Goal: Task Accomplishment & Management: Complete application form

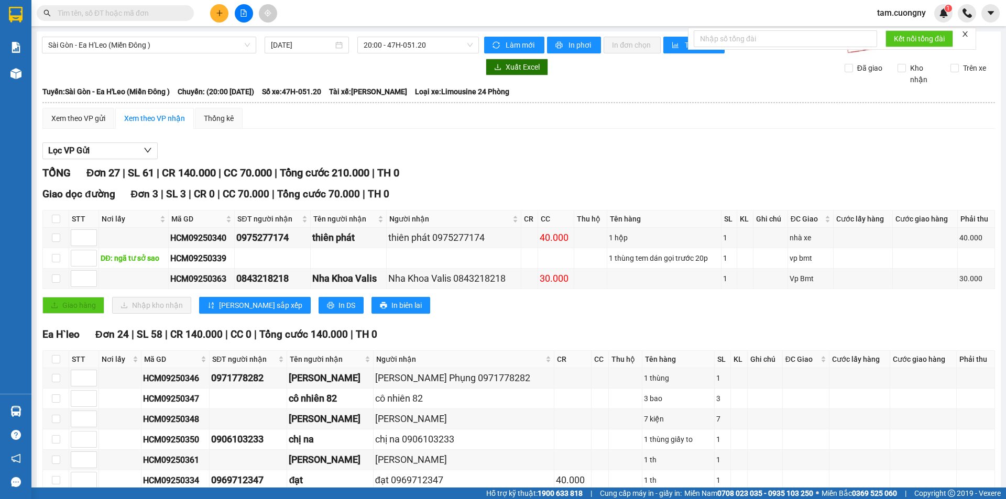
drag, startPoint x: 0, startPoint y: 0, endPoint x: 165, endPoint y: 13, distance: 165.0
paste input "0961291793"
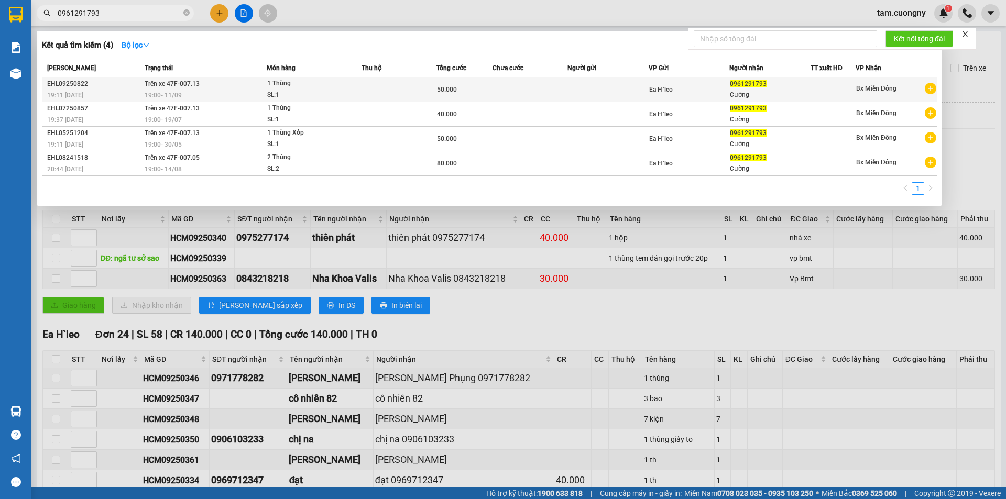
type input "0961291793"
click at [555, 86] on td at bounding box center [529, 90] width 75 height 25
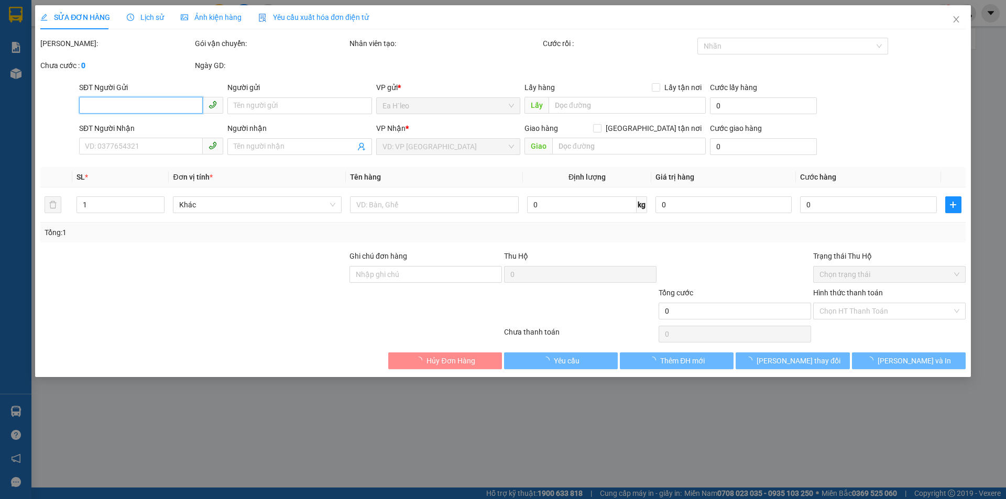
type input "0961291793"
type input "Cường"
type input "50.000"
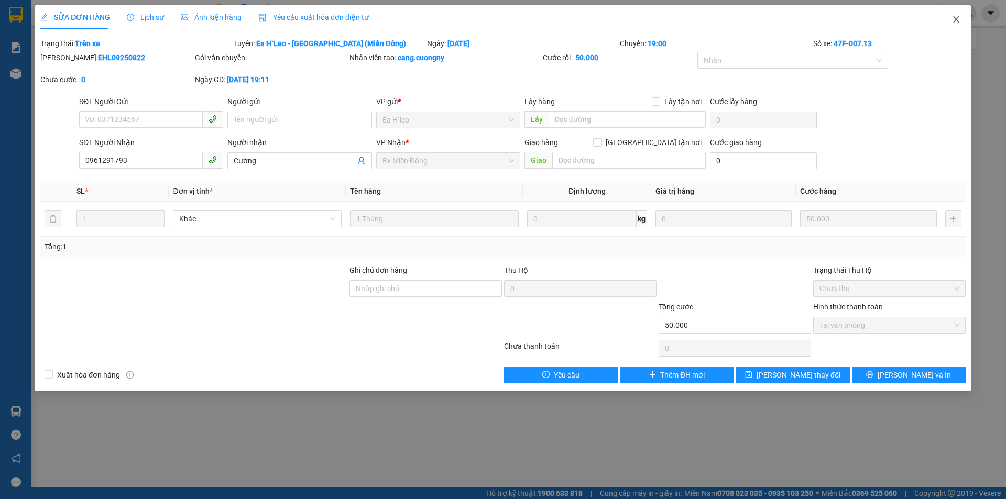
click at [958, 17] on icon "close" at bounding box center [956, 19] width 6 height 6
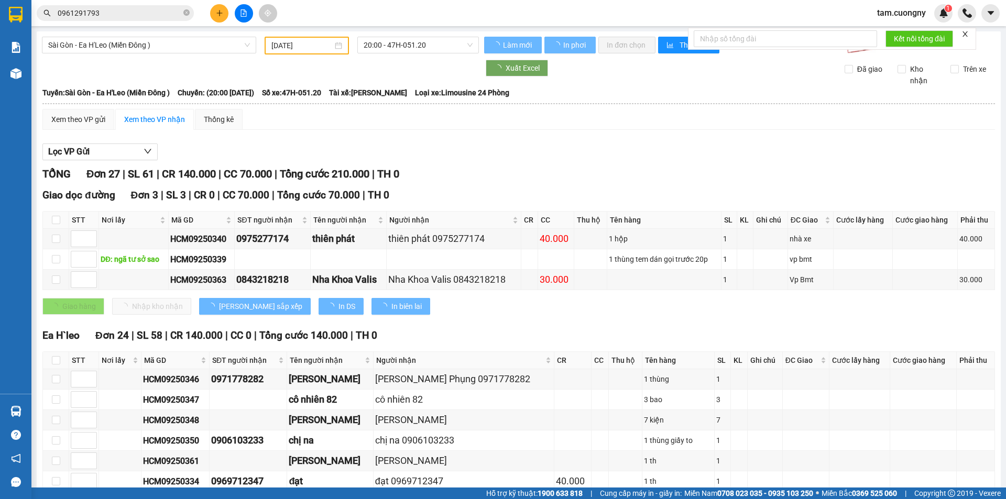
drag, startPoint x: 188, startPoint y: 13, endPoint x: 142, endPoint y: 13, distance: 45.6
click at [188, 13] on icon "close-circle" at bounding box center [186, 12] width 6 height 6
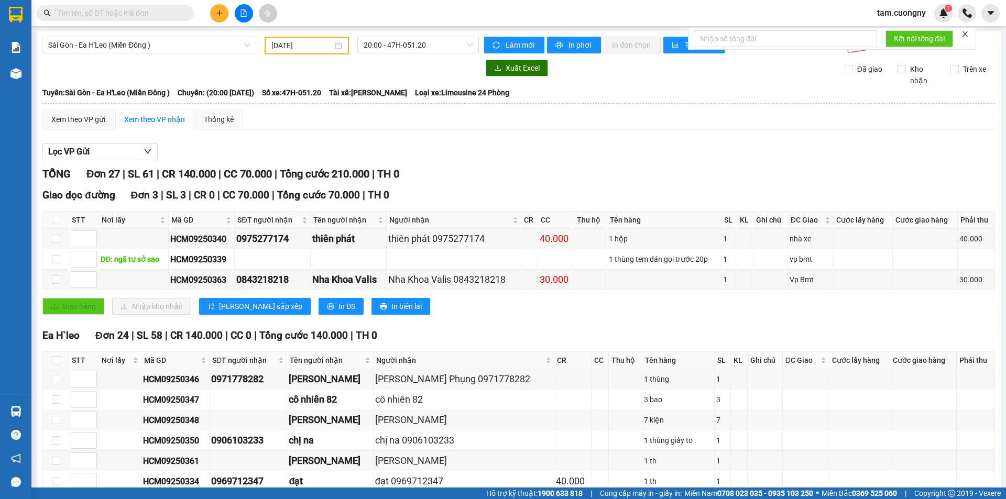
click at [142, 13] on input "text" at bounding box center [120, 13] width 124 height 12
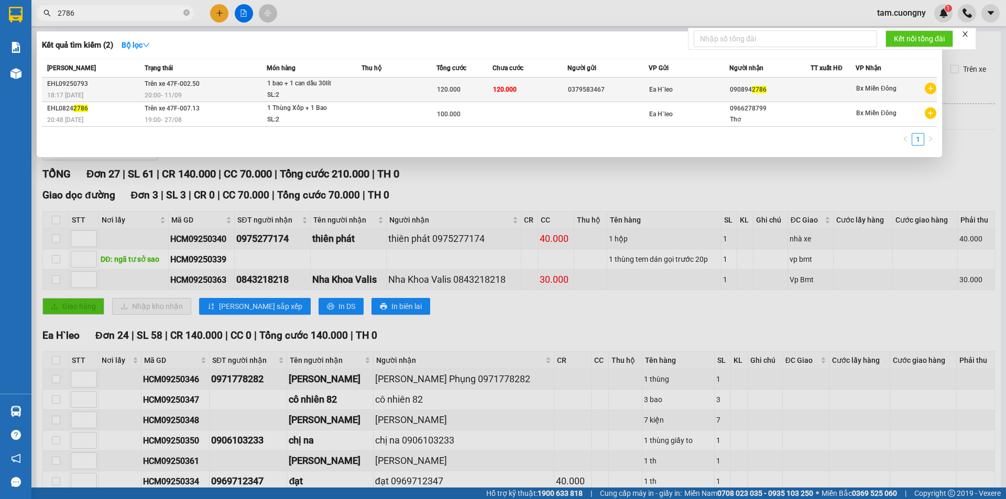
type input "2786"
click at [384, 92] on td at bounding box center [398, 90] width 75 height 25
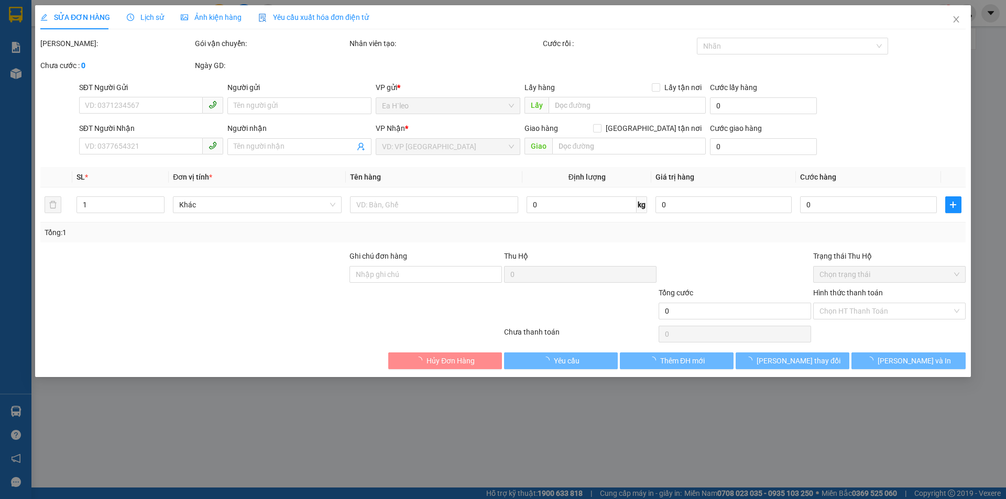
type input "0379583467"
type input "0908942786"
type input "120.000"
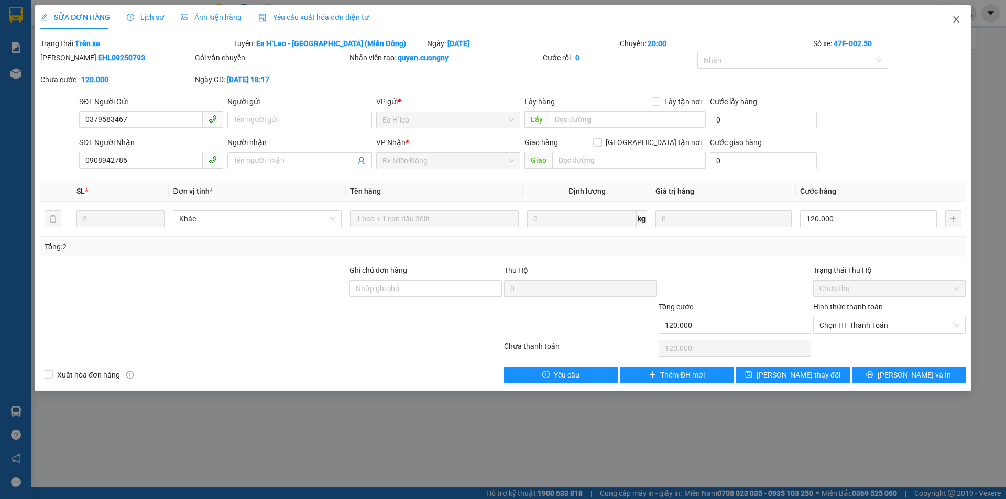
click at [956, 24] on icon "close" at bounding box center [956, 19] width 8 height 8
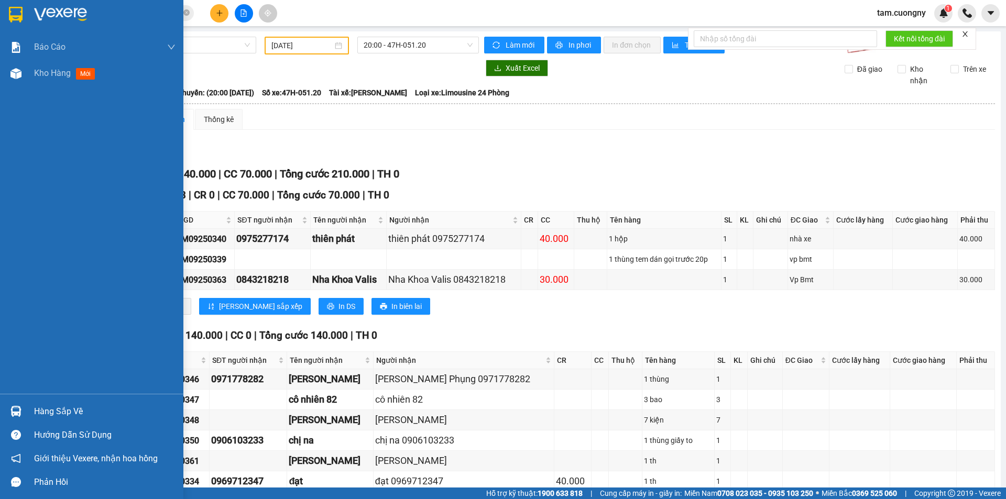
click at [19, 16] on img at bounding box center [16, 15] width 14 height 16
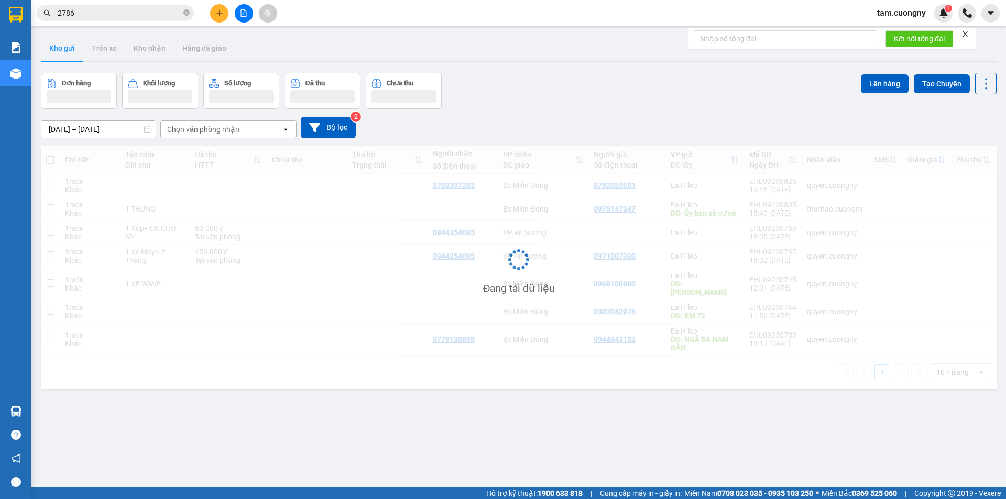
click at [125, 125] on input "[DATE] – [DATE]" at bounding box center [98, 129] width 114 height 17
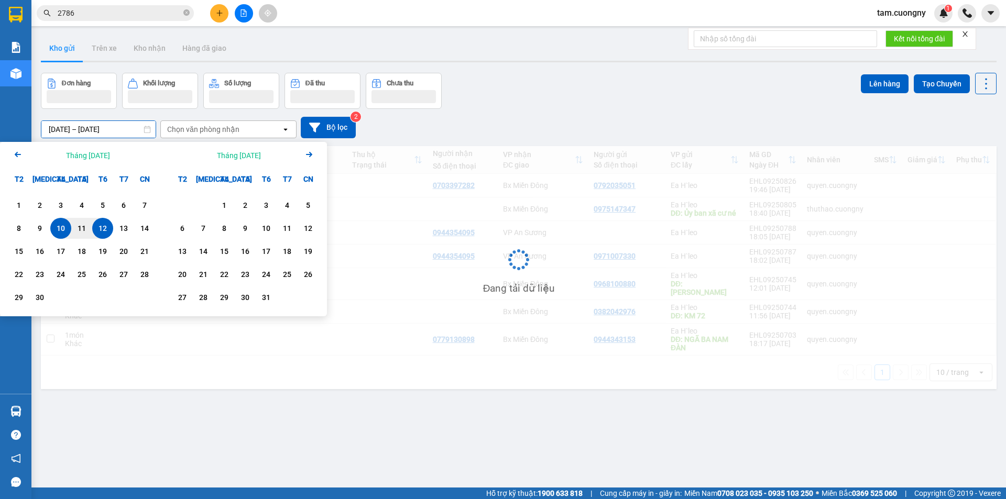
click at [124, 131] on input "[DATE] – [DATE]" at bounding box center [98, 129] width 114 height 17
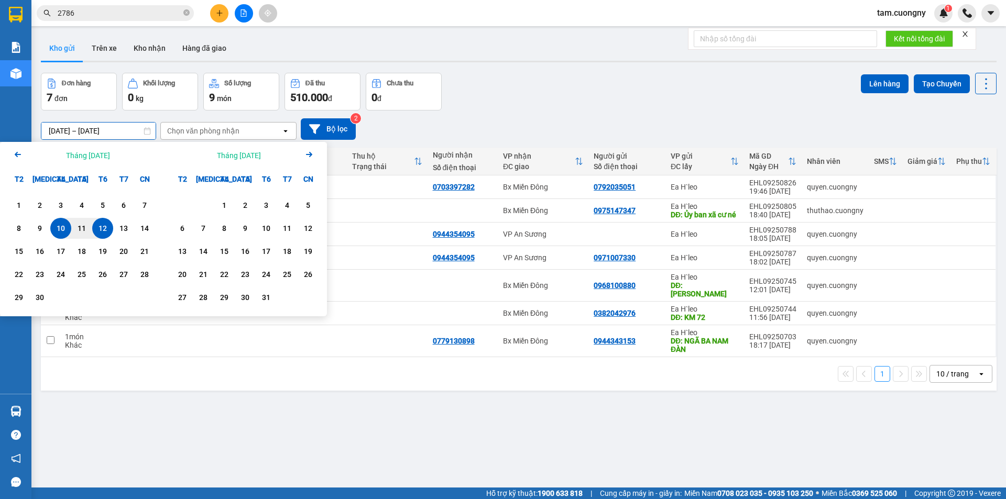
click at [102, 227] on div "12" at bounding box center [102, 228] width 15 height 13
click at [107, 228] on div "12" at bounding box center [102, 228] width 15 height 13
type input "[DATE] – [DATE]"
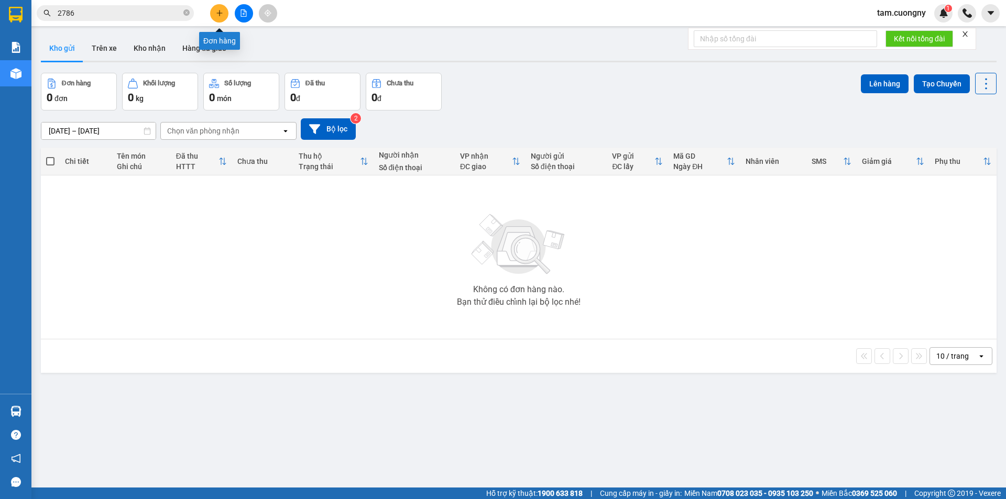
click at [223, 16] on icon "plus" at bounding box center [219, 12] width 7 height 7
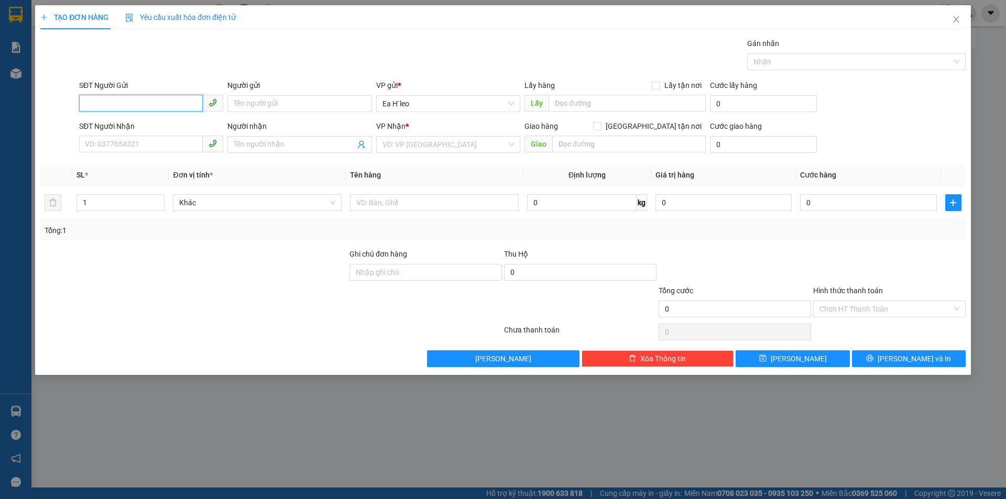
paste input "0378284979"
type input "0378284979"
click at [569, 101] on input "text" at bounding box center [627, 103] width 157 height 17
type input "km 65"
click at [393, 144] on input "search" at bounding box center [444, 145] width 124 height 16
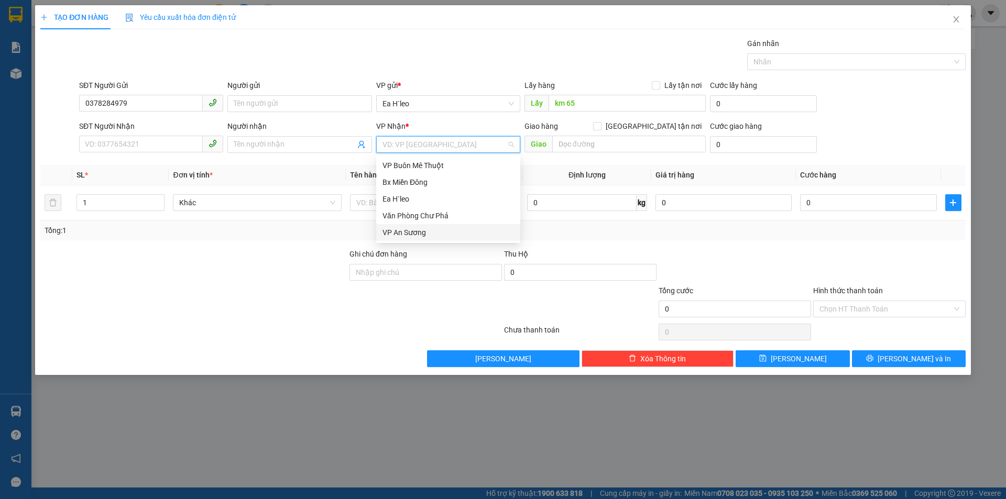
click at [430, 232] on div "VP An Sương" at bounding box center [447, 233] width 131 height 12
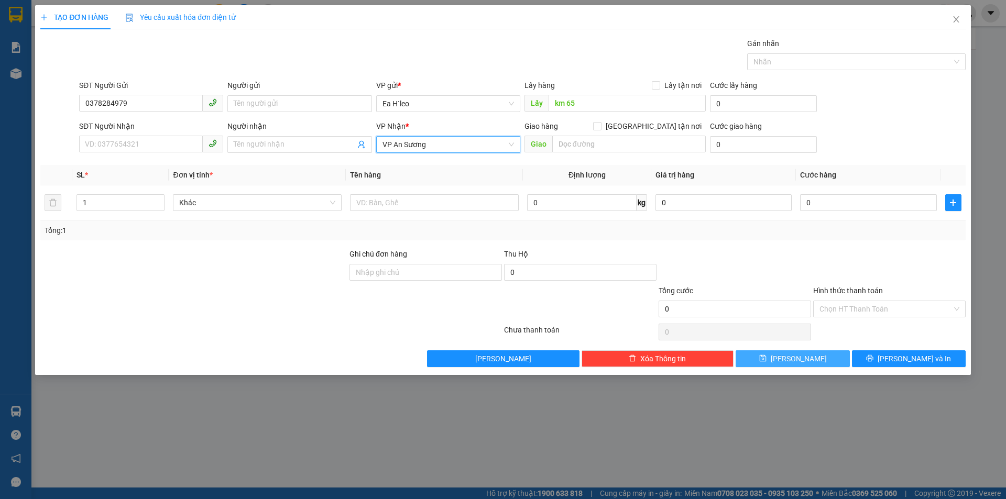
click at [752, 359] on button "[PERSON_NAME]" at bounding box center [793, 358] width 114 height 17
click at [955, 18] on icon "close" at bounding box center [956, 19] width 8 height 8
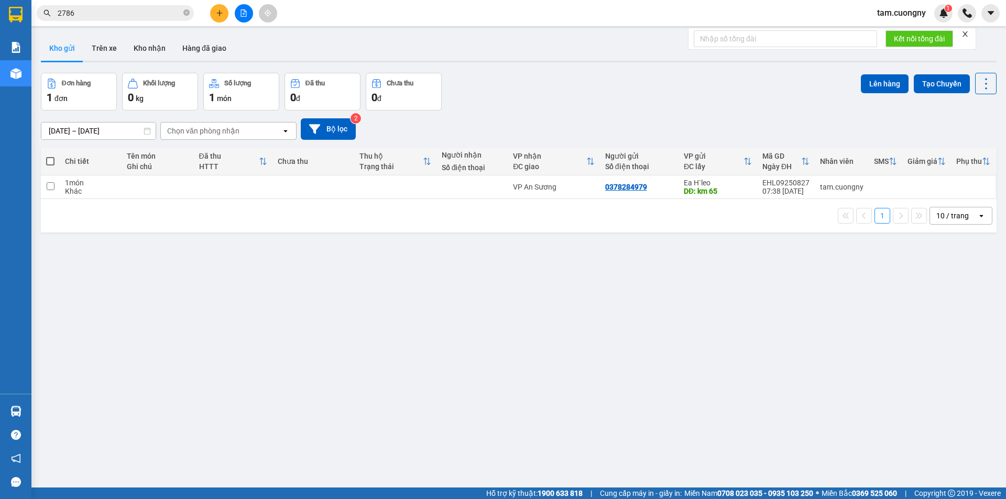
click at [561, 290] on div "ver 1.8.143 Kho gửi Trên xe Kho nhận Hàng đã giao Đơn hàng 1 đơn Khối lượng 0 k…" at bounding box center [519, 280] width 964 height 499
click at [188, 12] on icon "close-circle" at bounding box center [186, 12] width 6 height 6
paste input "0972289589"
type input "0972289589"
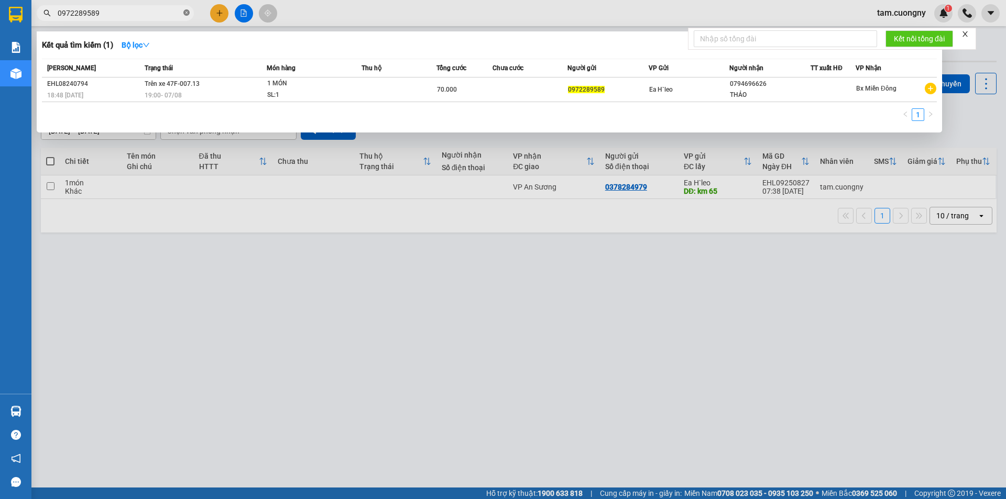
click at [185, 13] on icon "close-circle" at bounding box center [186, 12] width 6 height 6
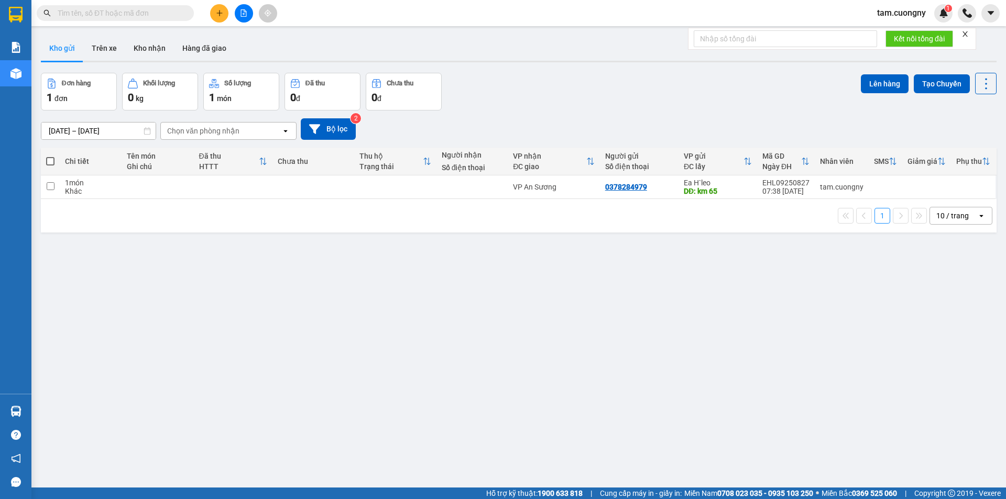
click at [159, 14] on input "text" at bounding box center [120, 13] width 124 height 12
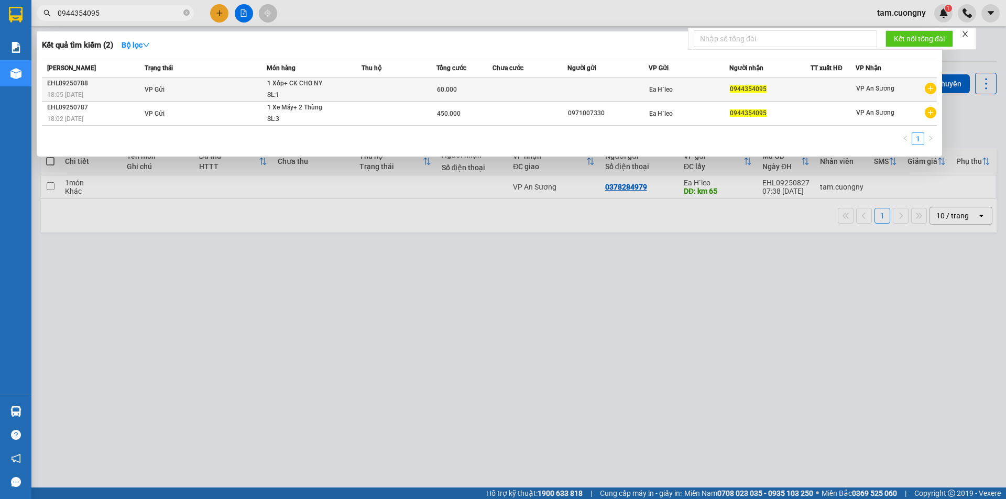
type input "0944354095"
click at [412, 93] on td at bounding box center [398, 90] width 75 height 24
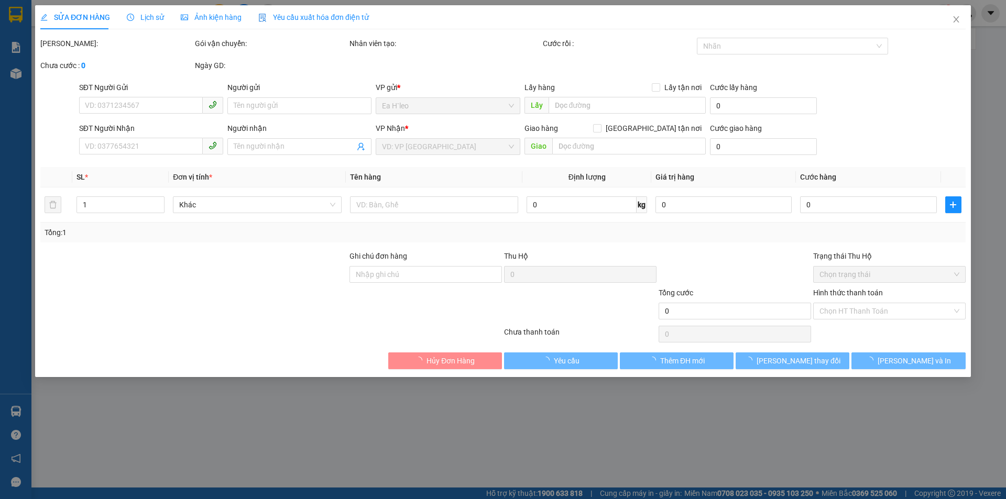
type input "0944354095"
type input "CK CHO NY"
type input "60.000"
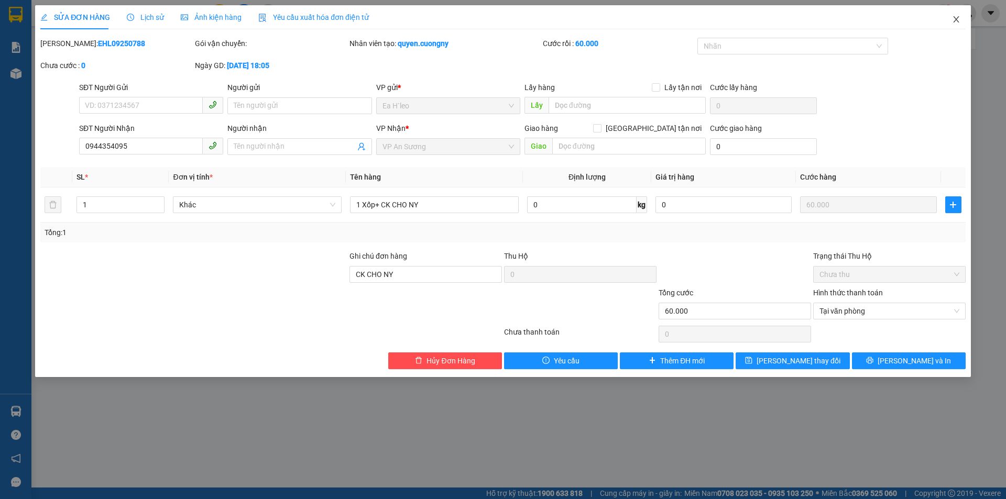
click at [958, 16] on icon "close" at bounding box center [956, 19] width 8 height 8
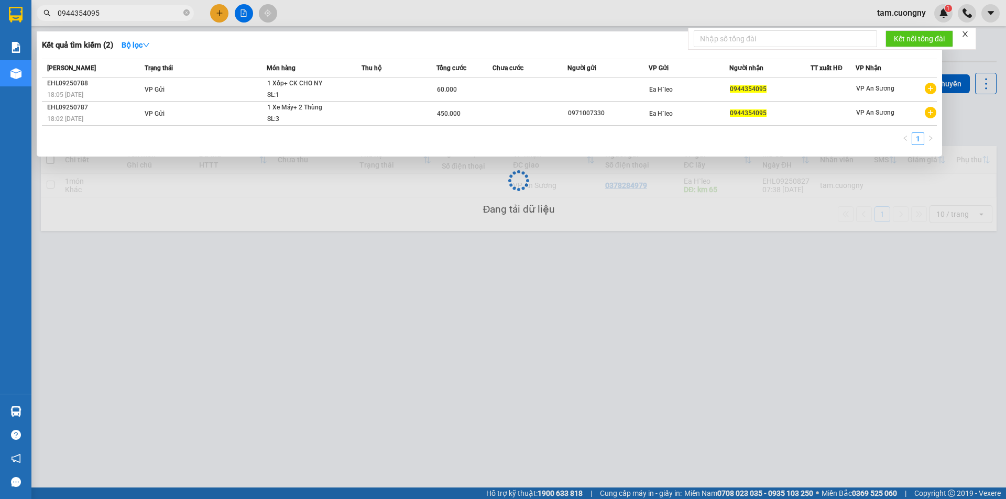
click at [155, 12] on input "0944354095" at bounding box center [120, 13] width 124 height 12
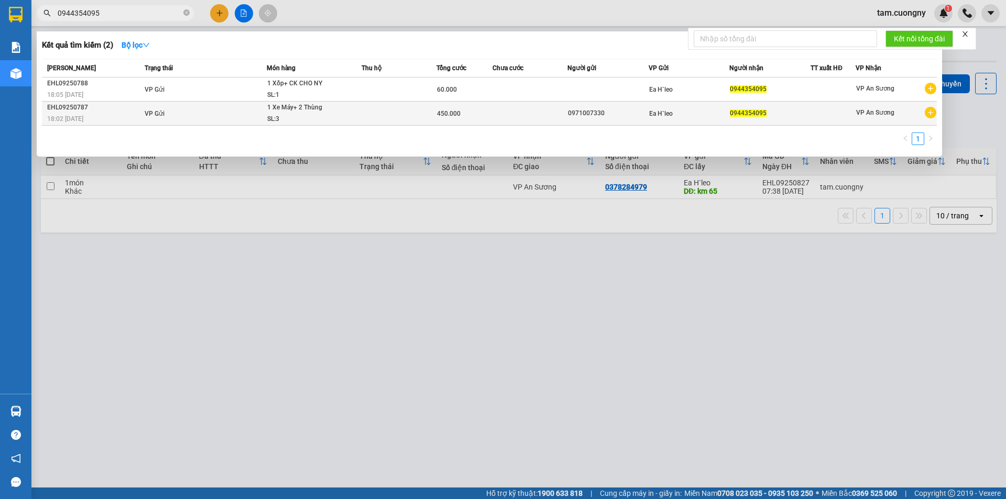
click at [338, 114] on div "SL: 3" at bounding box center [306, 120] width 79 height 12
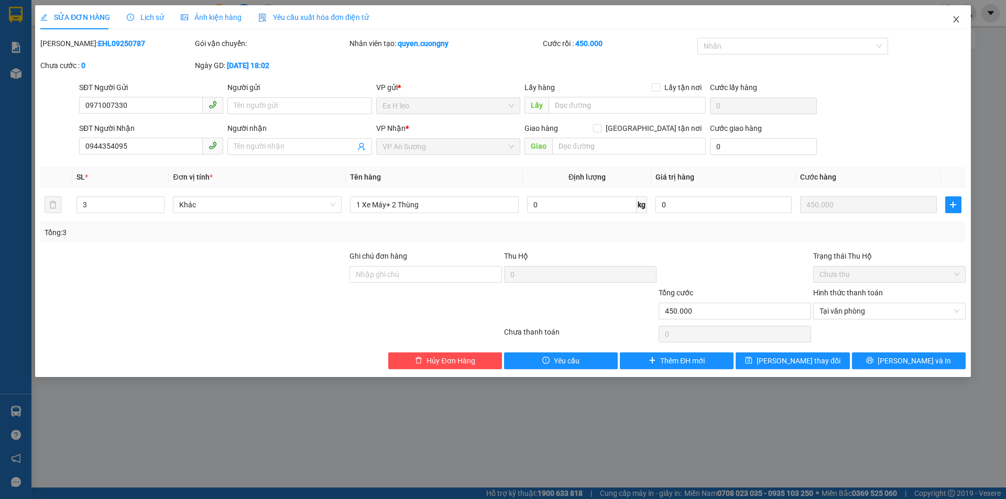
drag, startPoint x: 955, startPoint y: 22, endPoint x: 874, endPoint y: 23, distance: 81.2
click at [954, 22] on icon "close" at bounding box center [956, 19] width 8 height 8
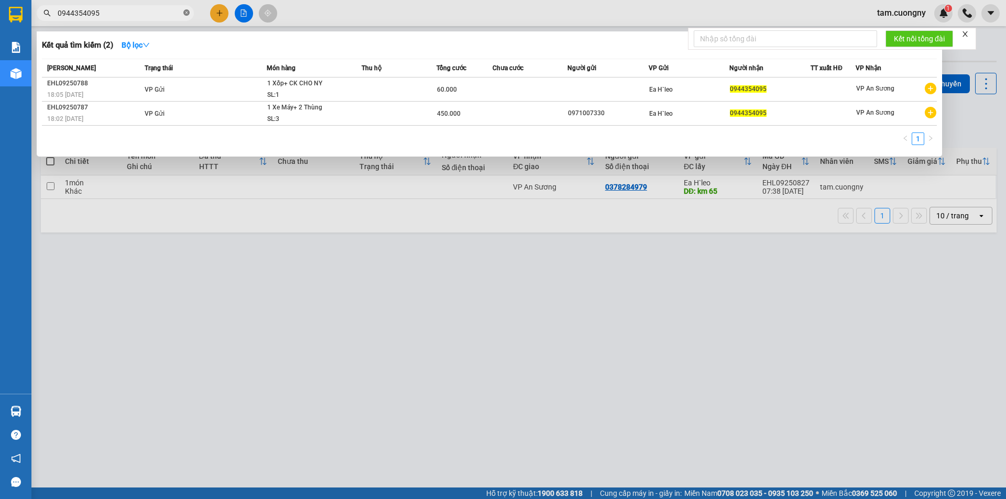
click at [184, 12] on icon "close-circle" at bounding box center [186, 12] width 6 height 6
